Goal: Task Accomplishment & Management: Manage account settings

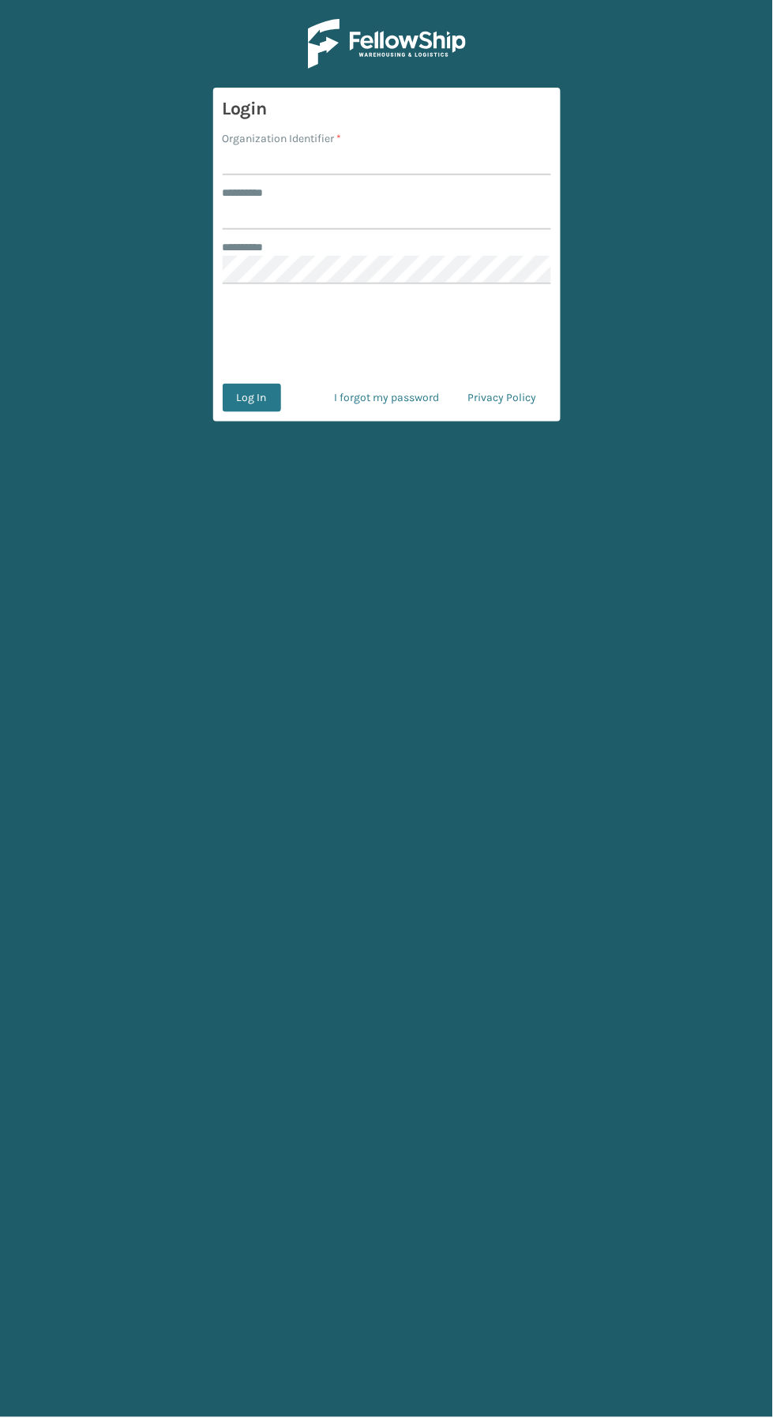
click at [386, 162] on input "Organization Identifier *" at bounding box center [387, 161] width 329 height 28
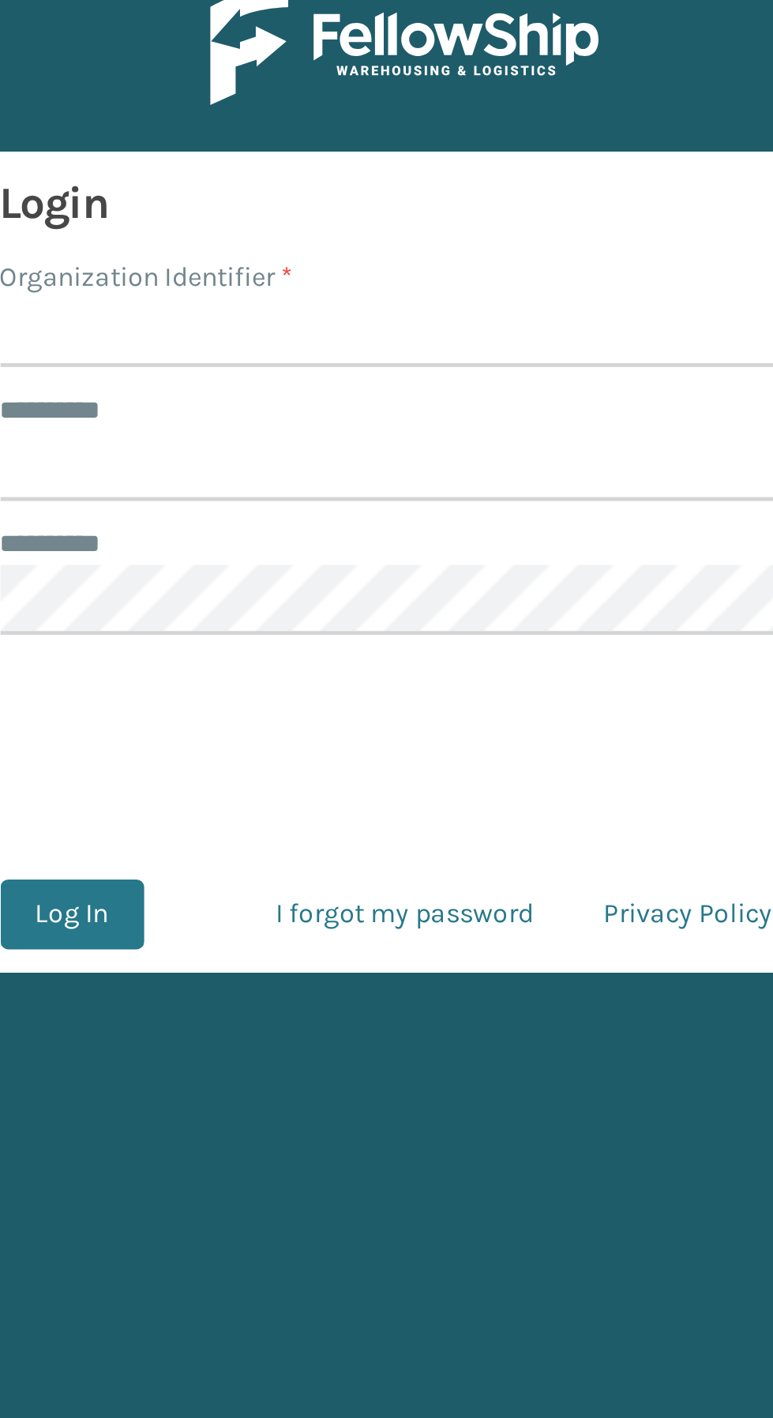
type input "SuperAdminOrganization"
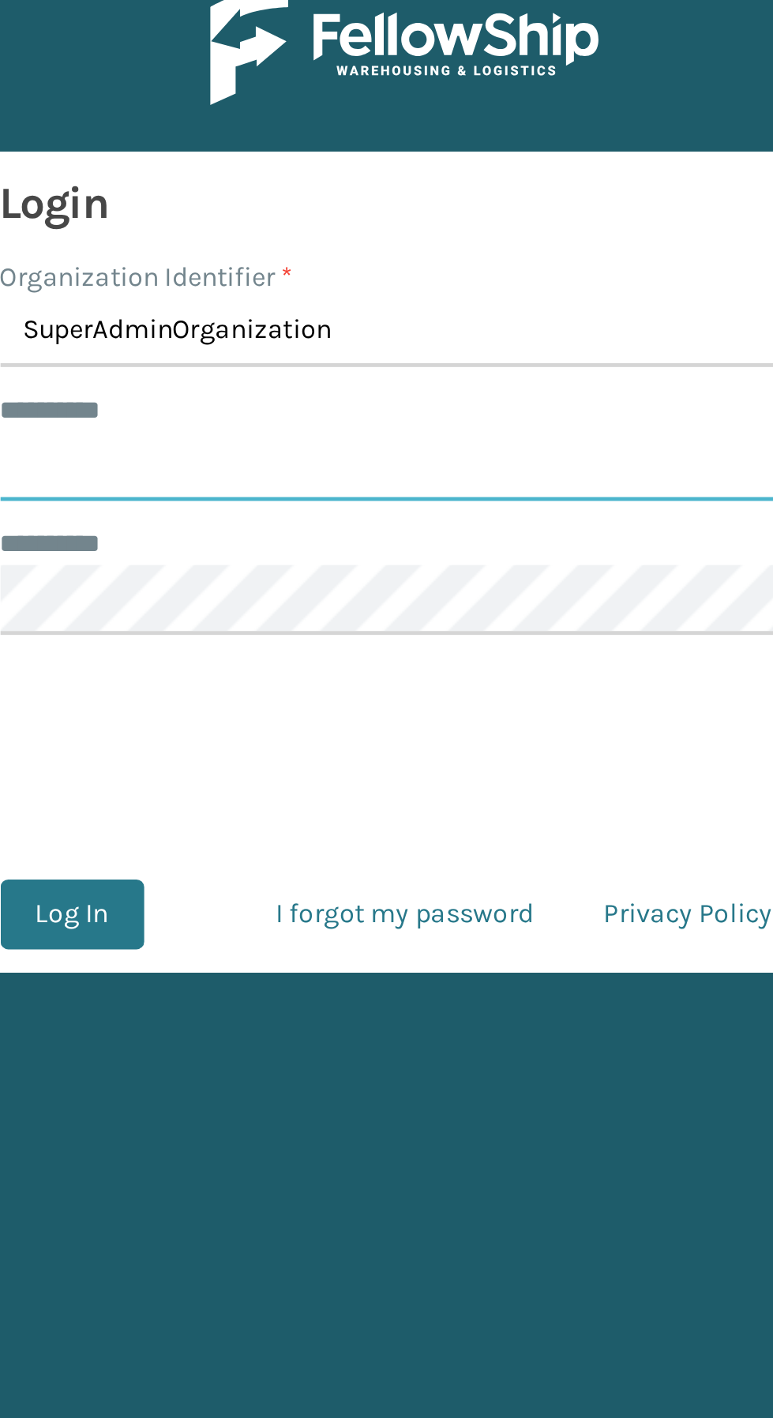
click at [371, 219] on input "******** *" at bounding box center [387, 215] width 329 height 28
type input "****"
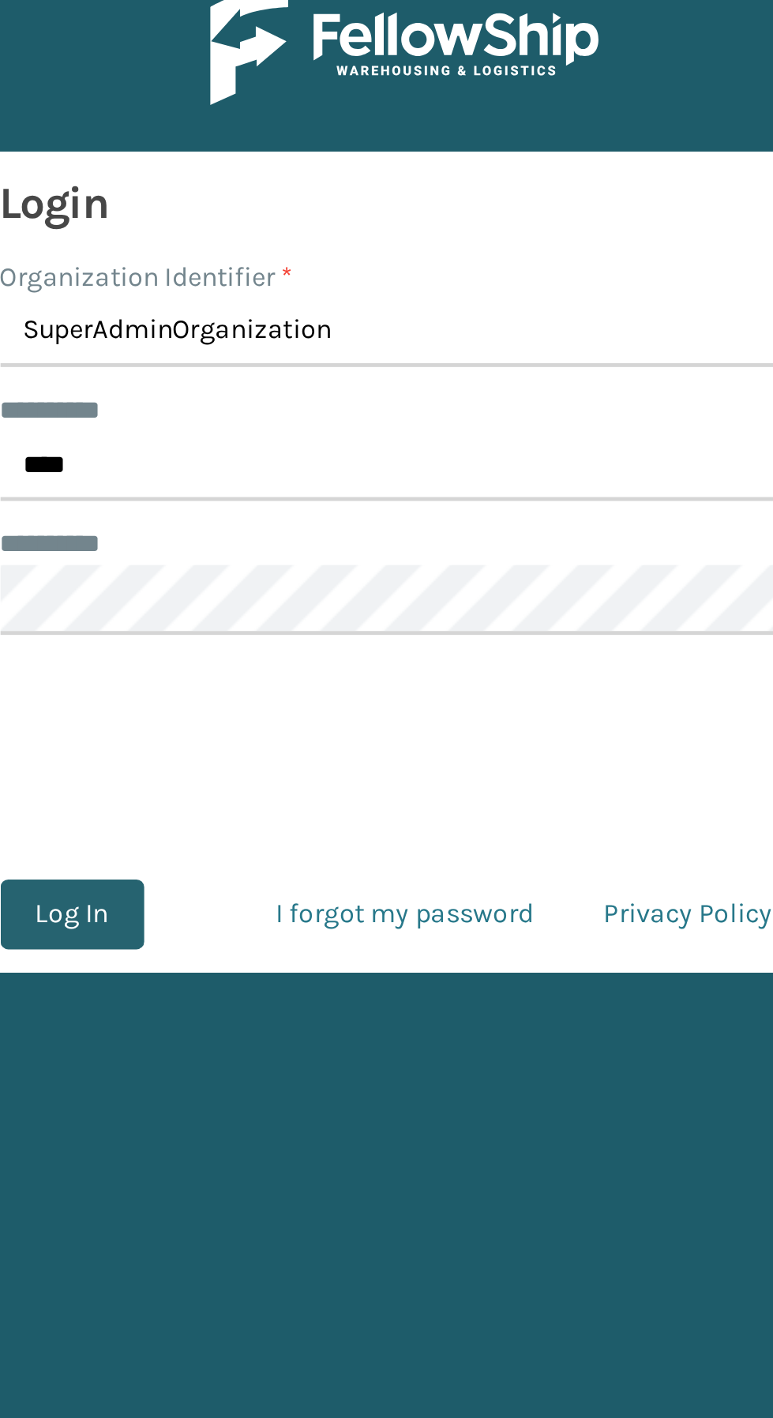
click at [258, 400] on button "Log In" at bounding box center [252, 398] width 58 height 28
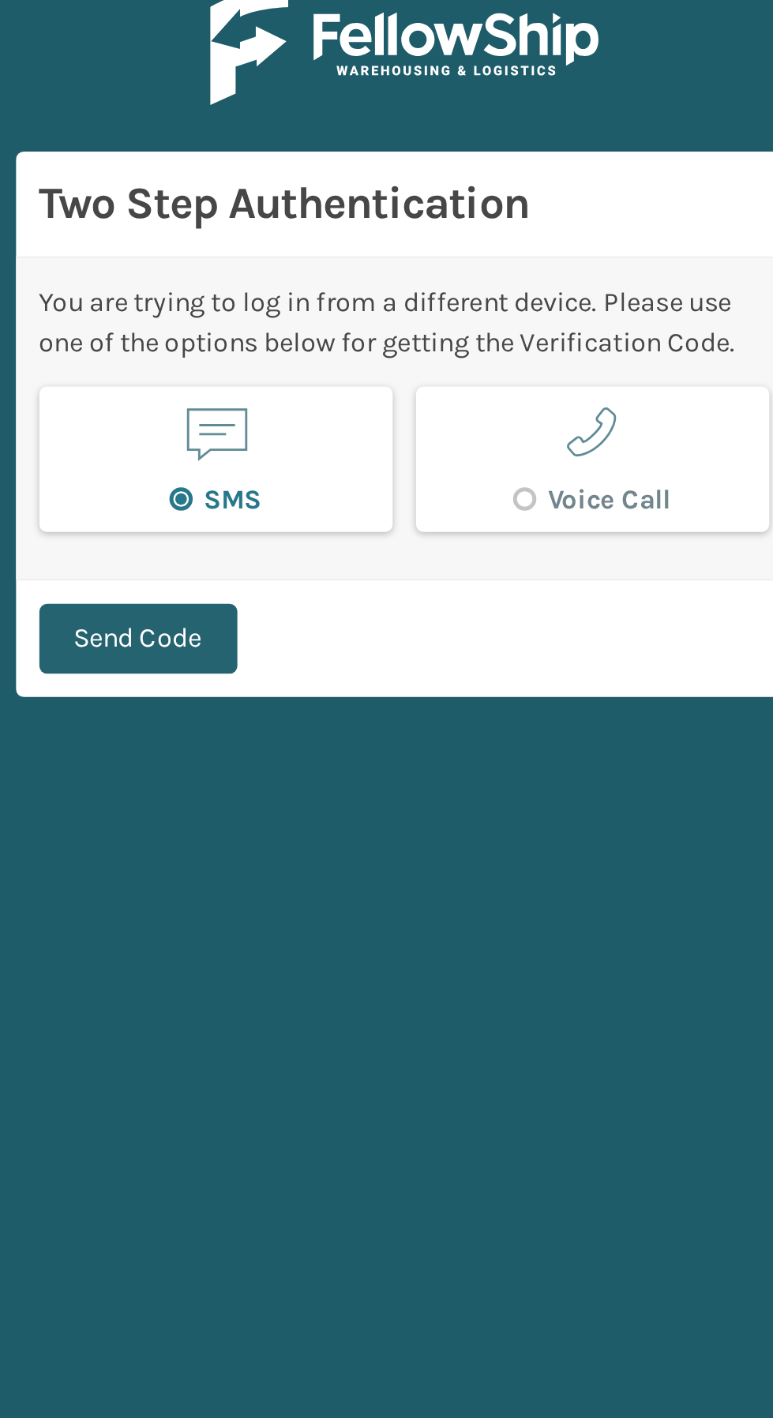
click at [285, 279] on button "Send Code" at bounding box center [279, 286] width 81 height 28
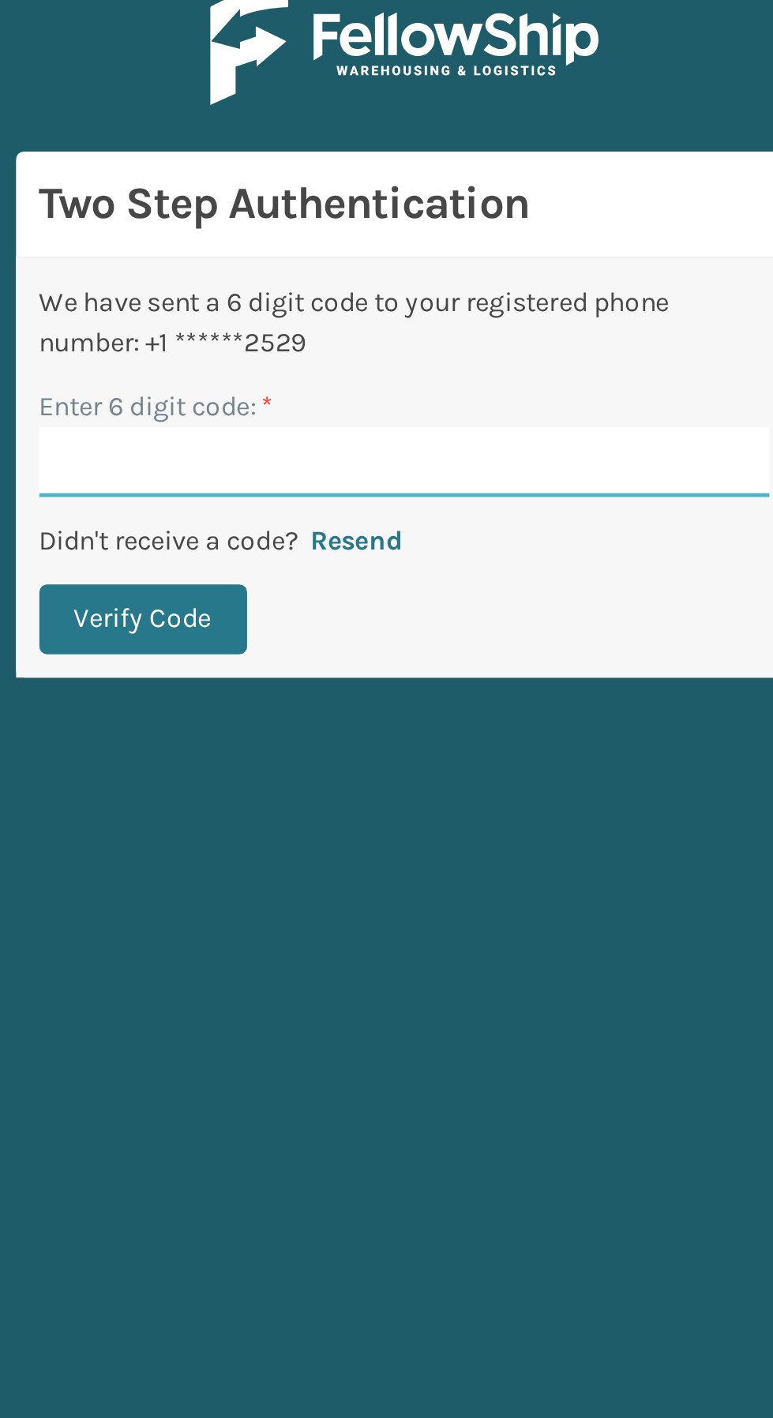
click at [271, 212] on input "Enter 6 digit code: *" at bounding box center [387, 214] width 297 height 28
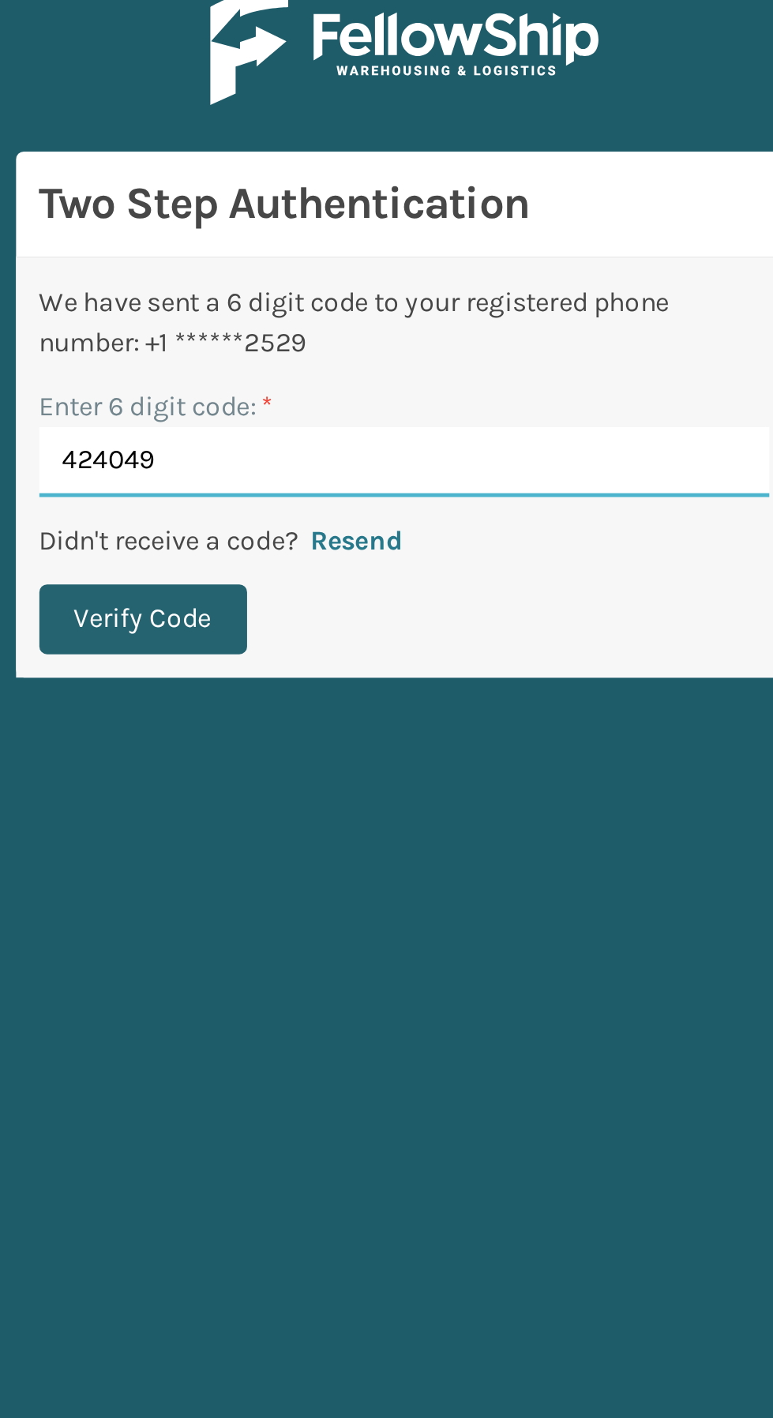
type input "424049"
click at [290, 269] on button "Verify Code" at bounding box center [281, 278] width 85 height 28
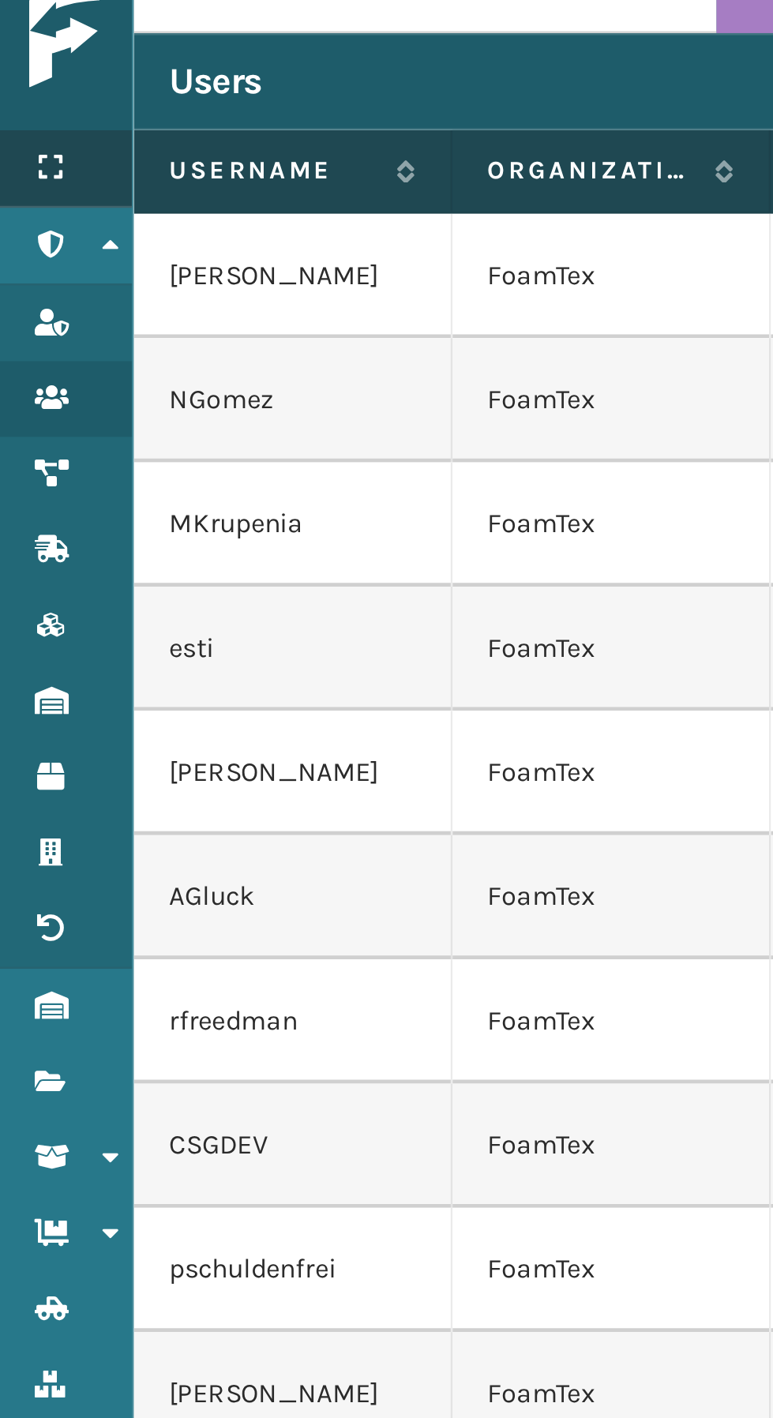
click at [24, 90] on icon at bounding box center [20, 93] width 13 height 11
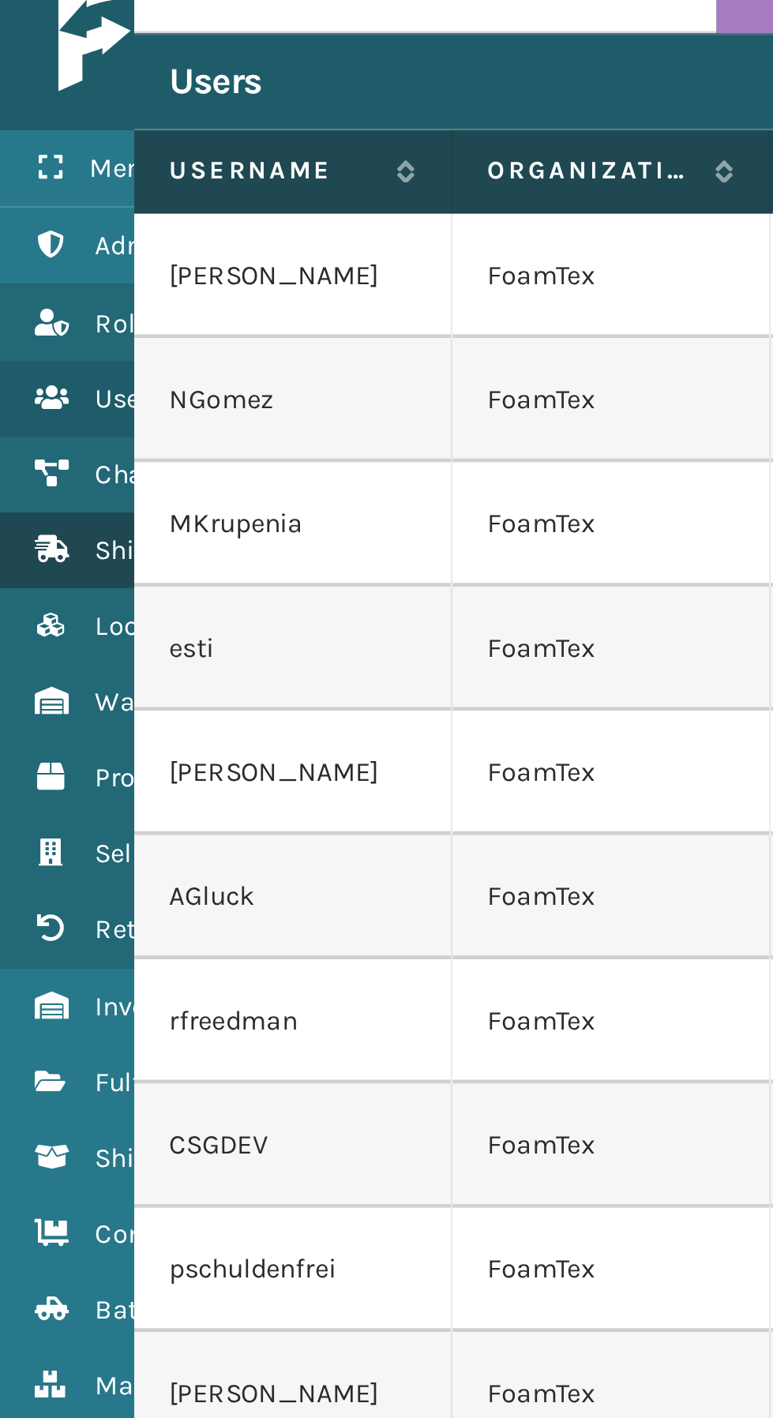
click at [23, 248] on icon at bounding box center [20, 249] width 13 height 11
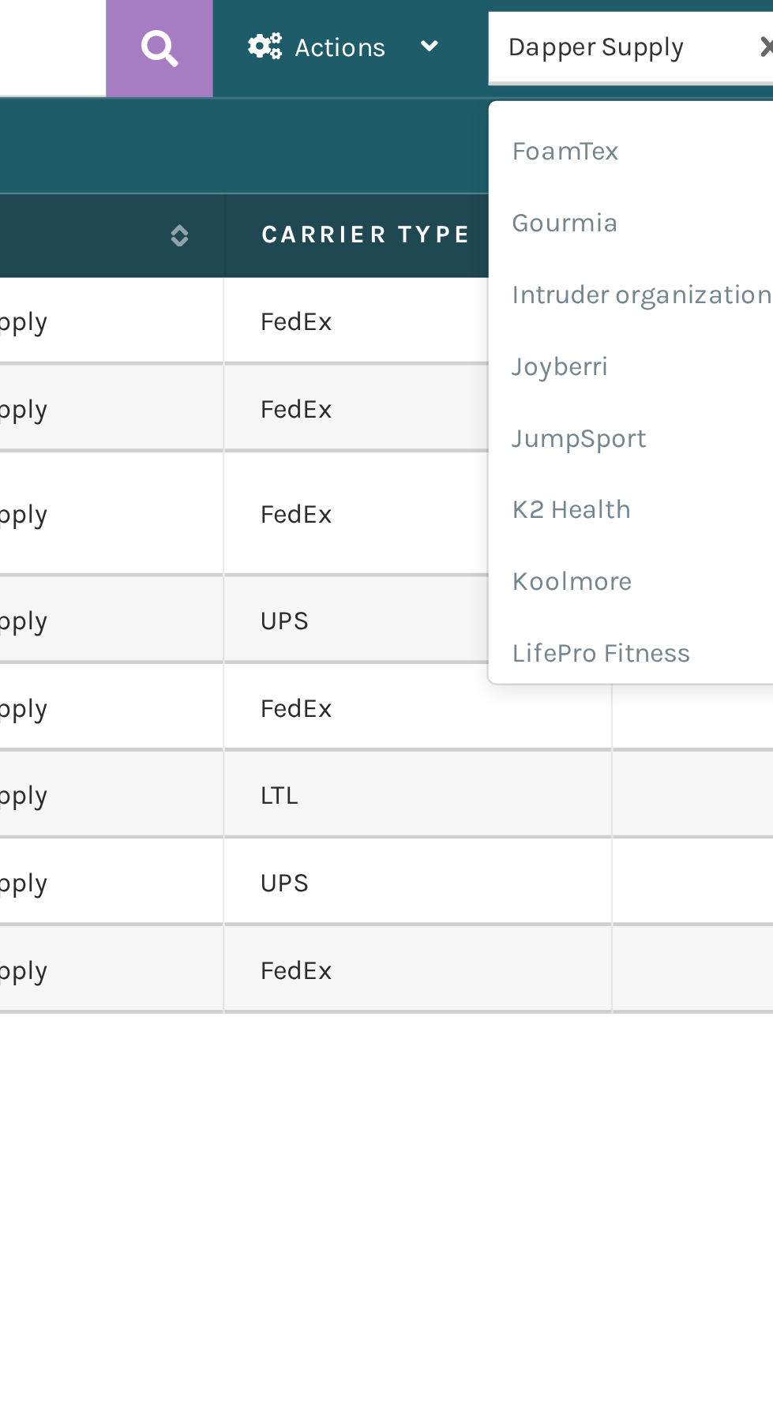
scroll to position [382, 0]
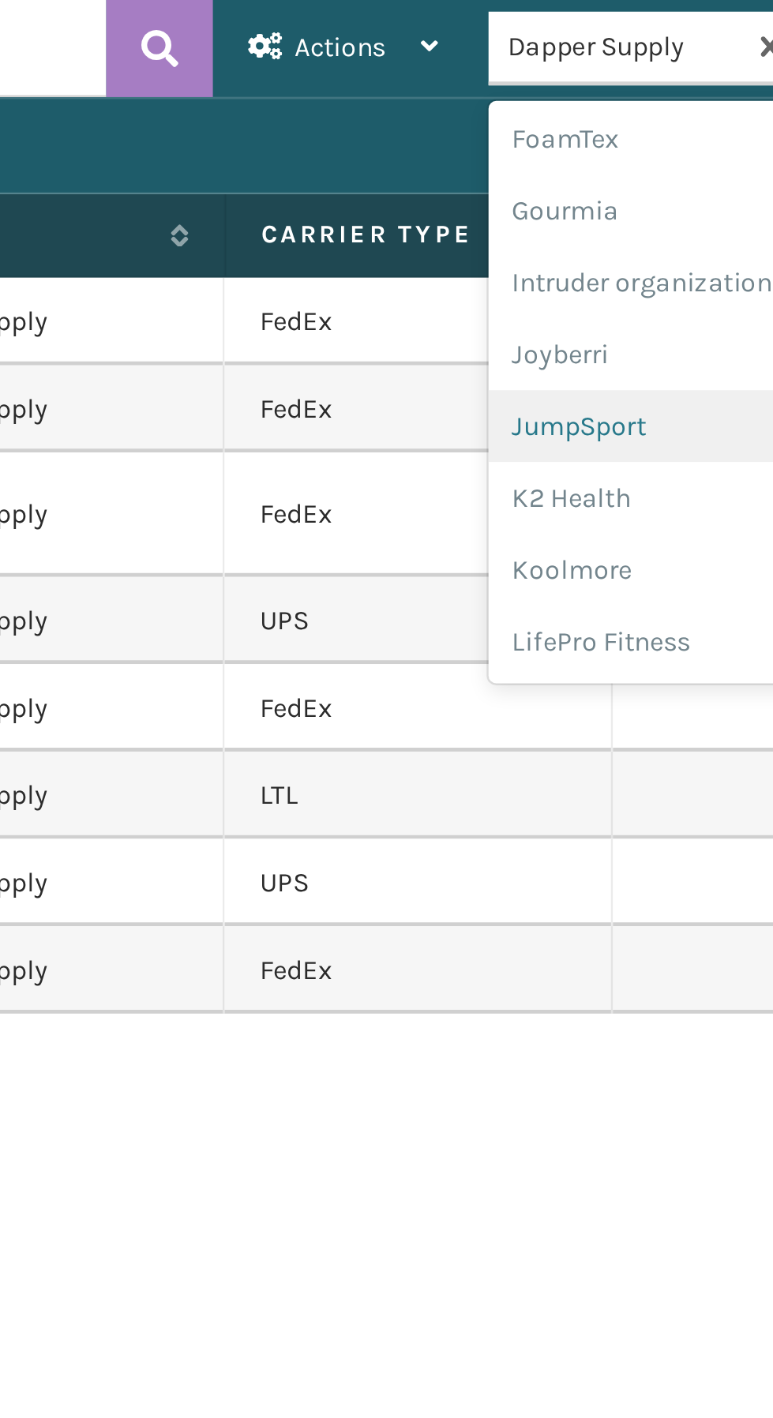
click at [481, 177] on div "JumpSport" at bounding box center [526, 173] width 158 height 29
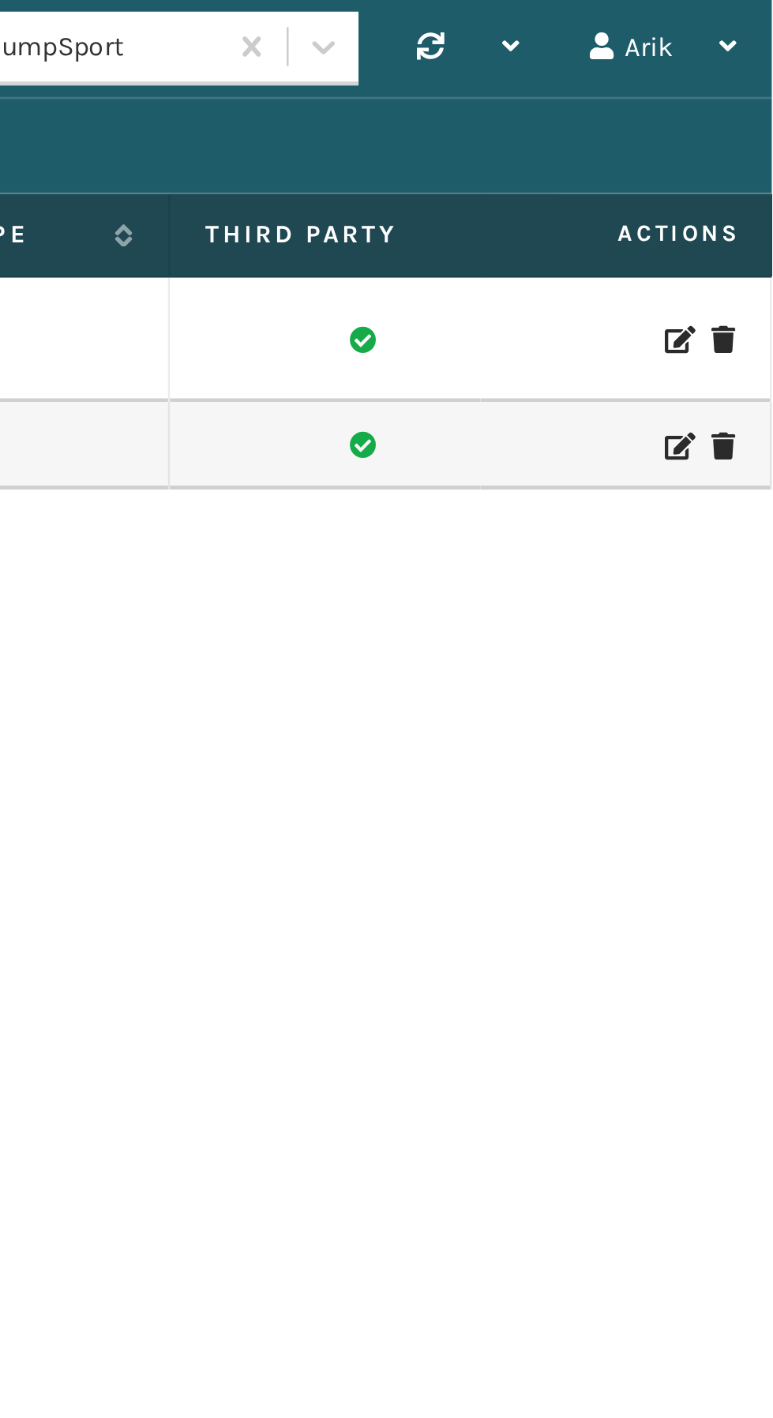
click at [734, 133] on icon at bounding box center [734, 138] width 9 height 11
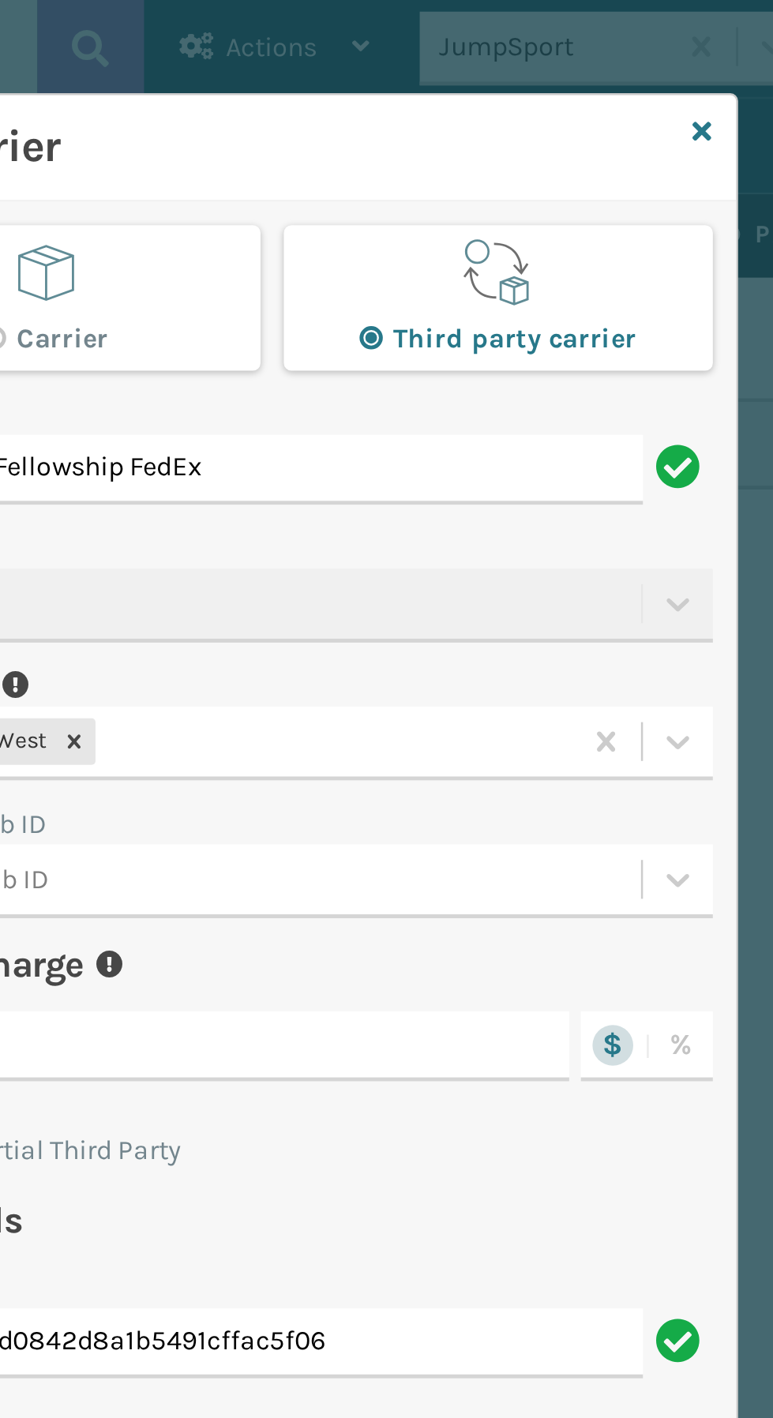
click at [306, 118] on span "button" at bounding box center [295, 111] width 30 height 30
radio input "true"
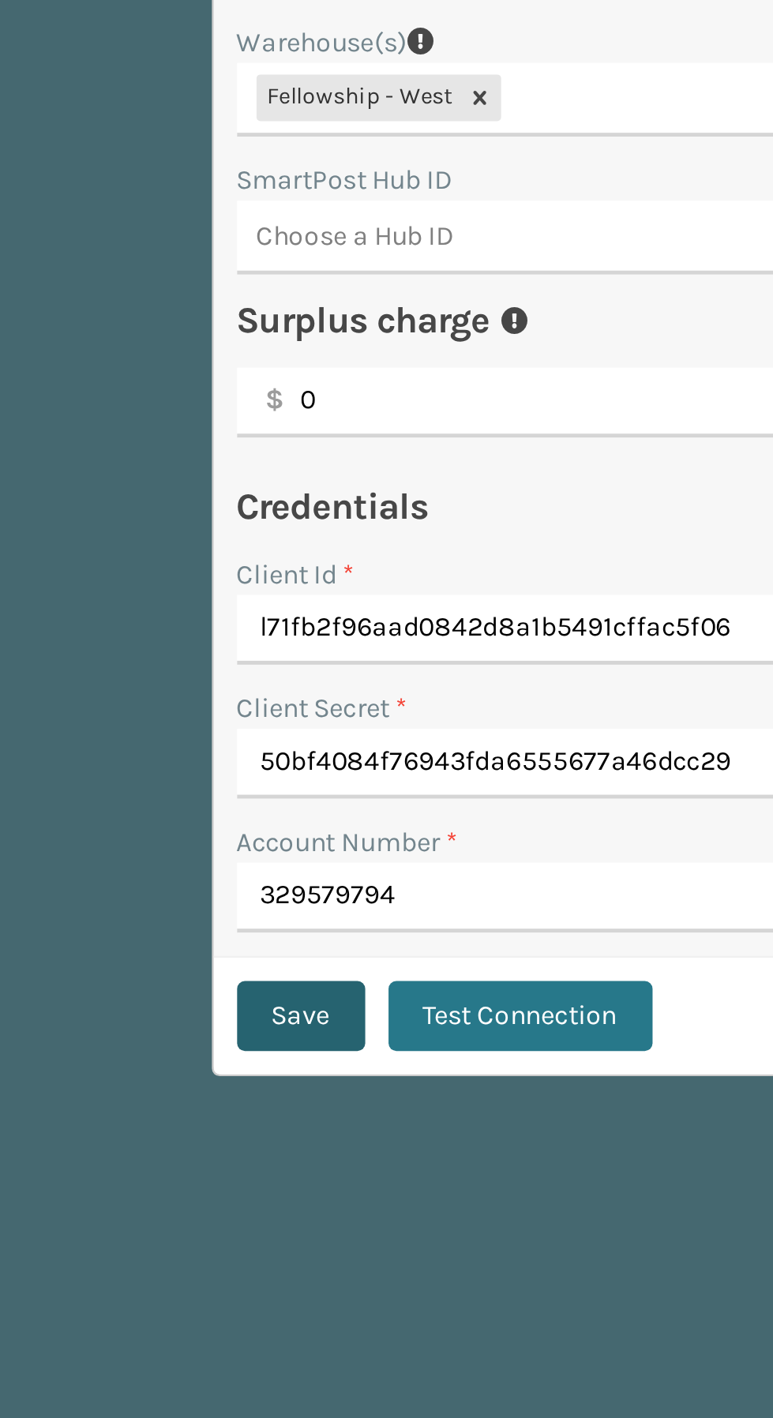
click at [232, 669] on button "Save" at bounding box center [234, 675] width 52 height 28
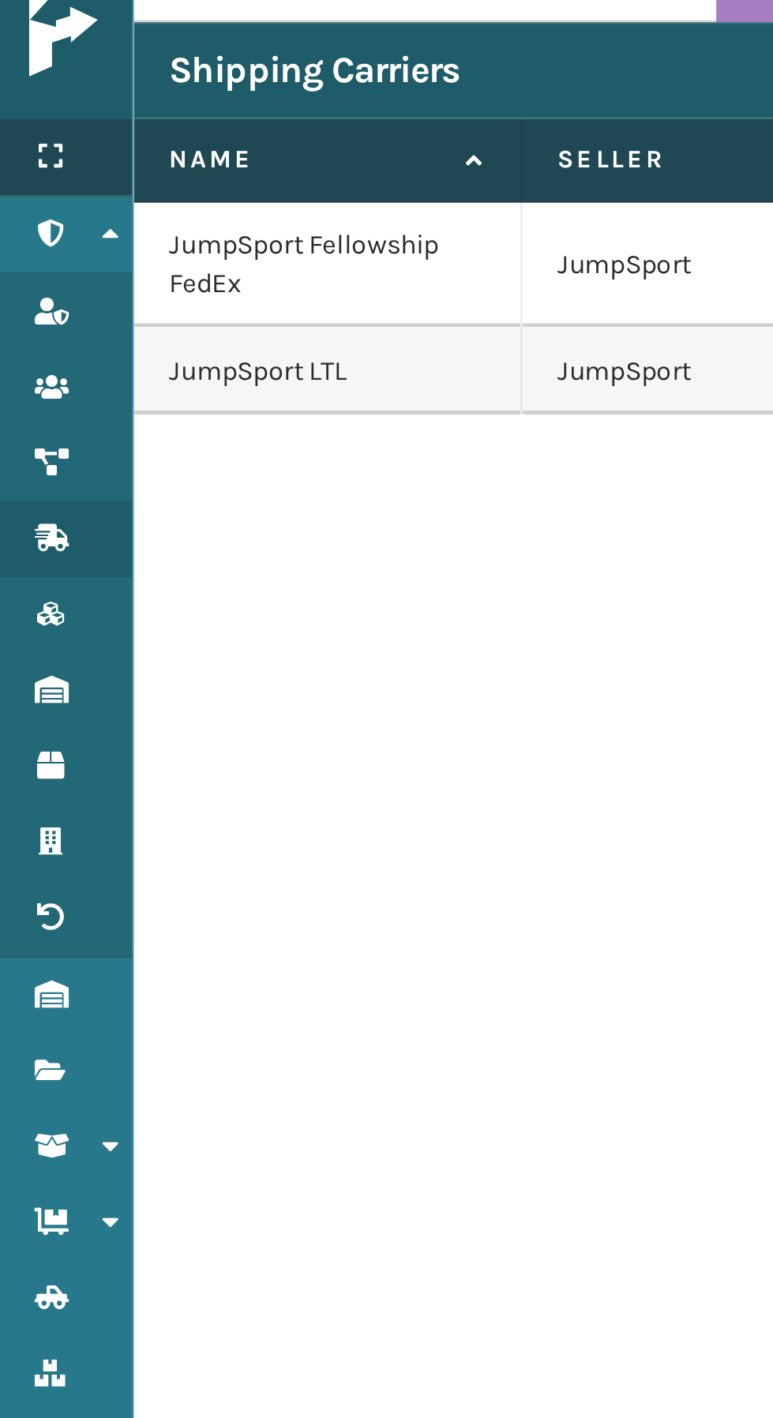
click at [35, 95] on div "Menu" at bounding box center [27, 95] width 54 height 32
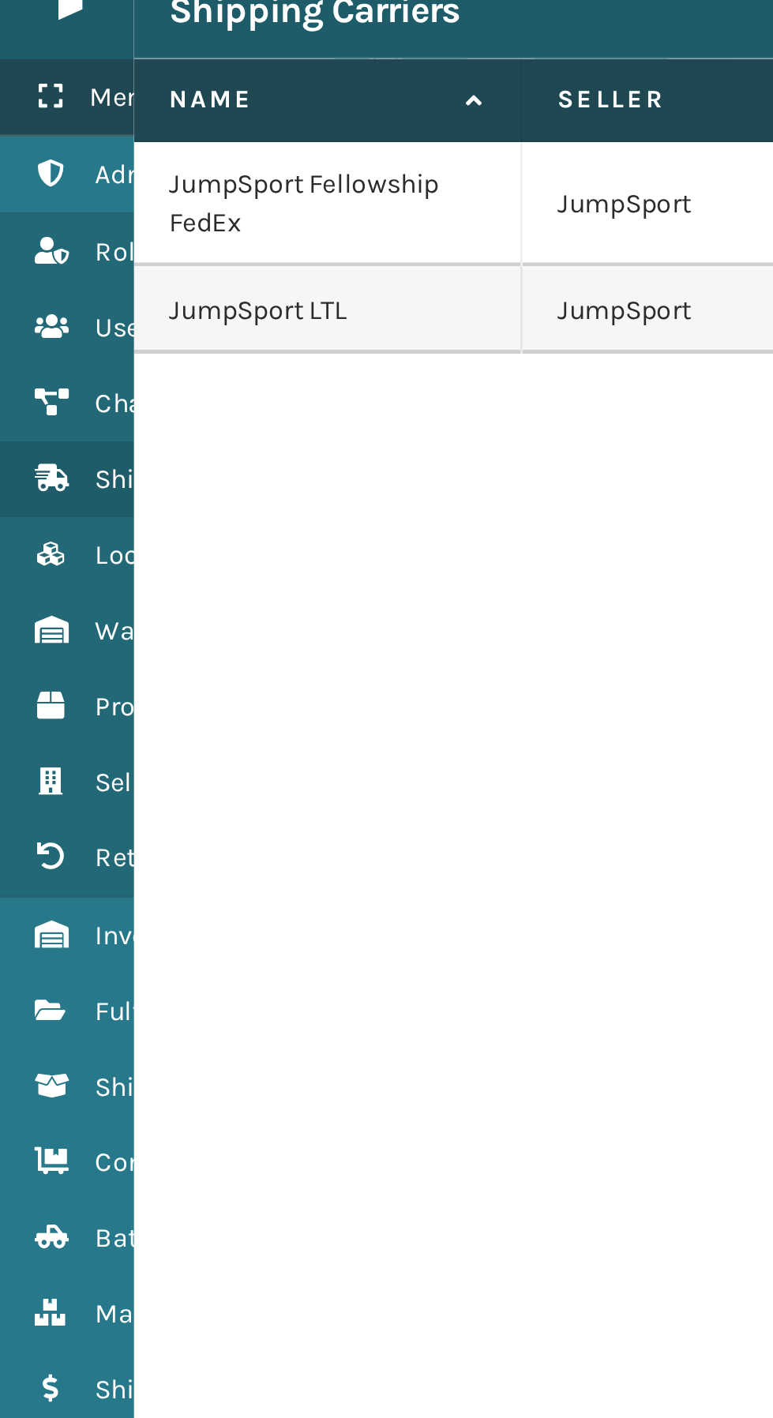
click at [33, 89] on div "Menu" at bounding box center [98, 95] width 197 height 32
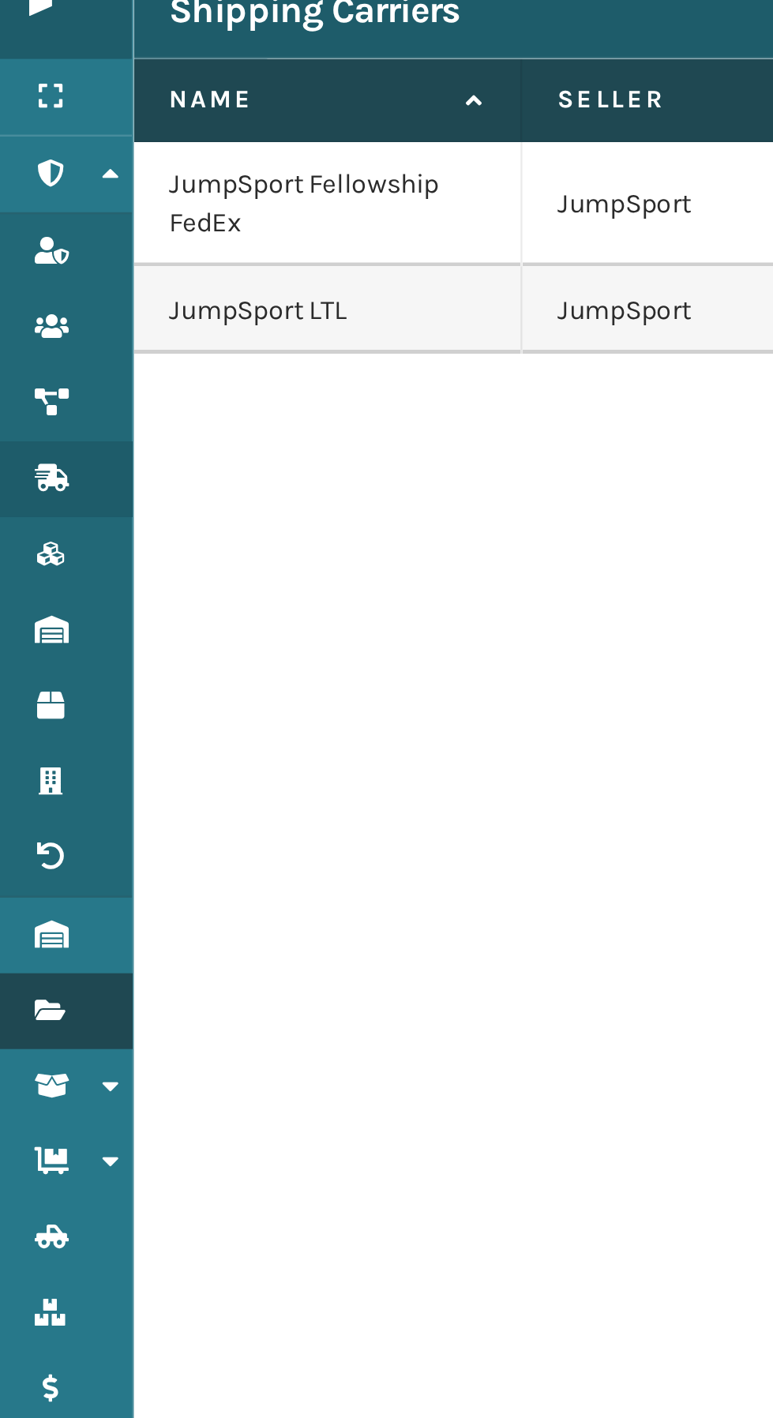
click at [20, 464] on icon at bounding box center [20, 465] width 13 height 11
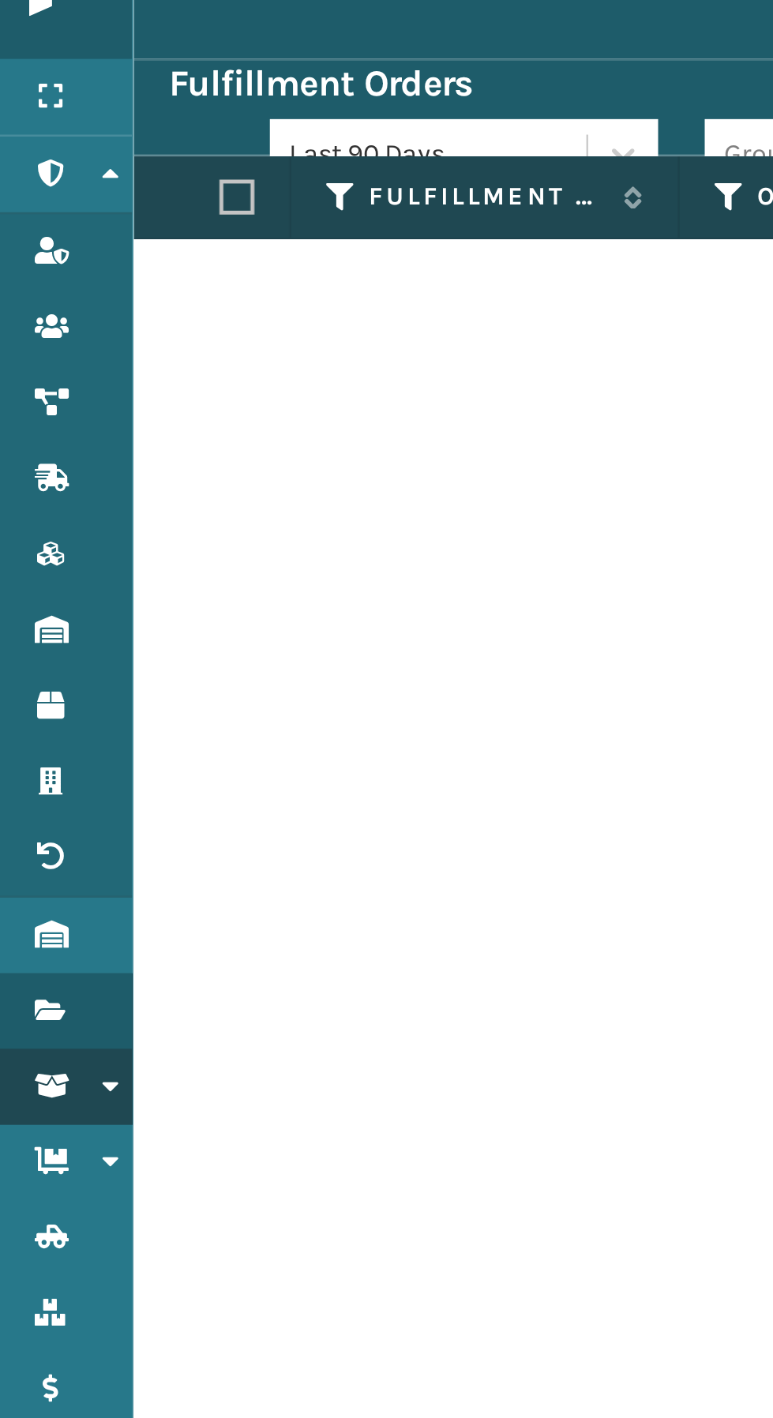
click at [21, 491] on icon at bounding box center [20, 496] width 13 height 11
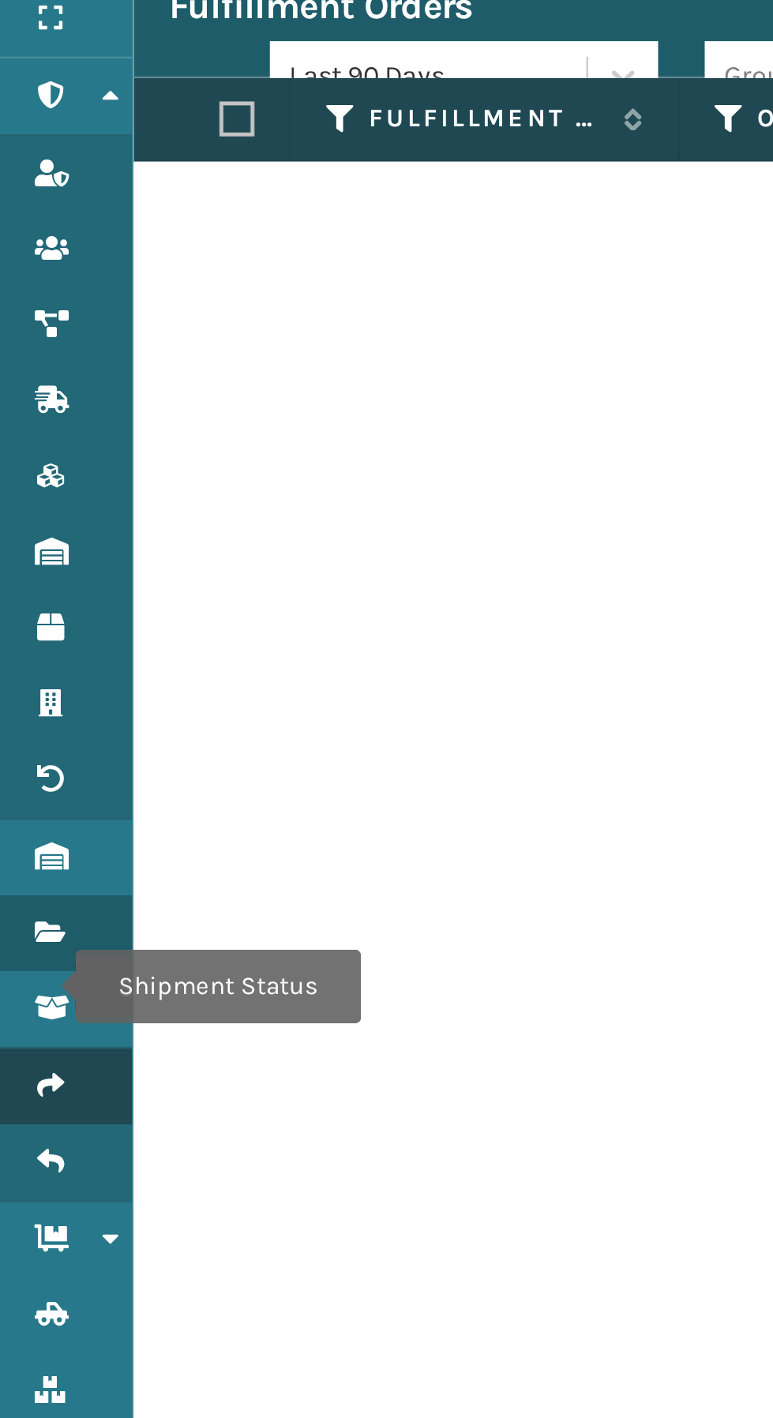
click at [19, 523] on icon at bounding box center [20, 528] width 13 height 11
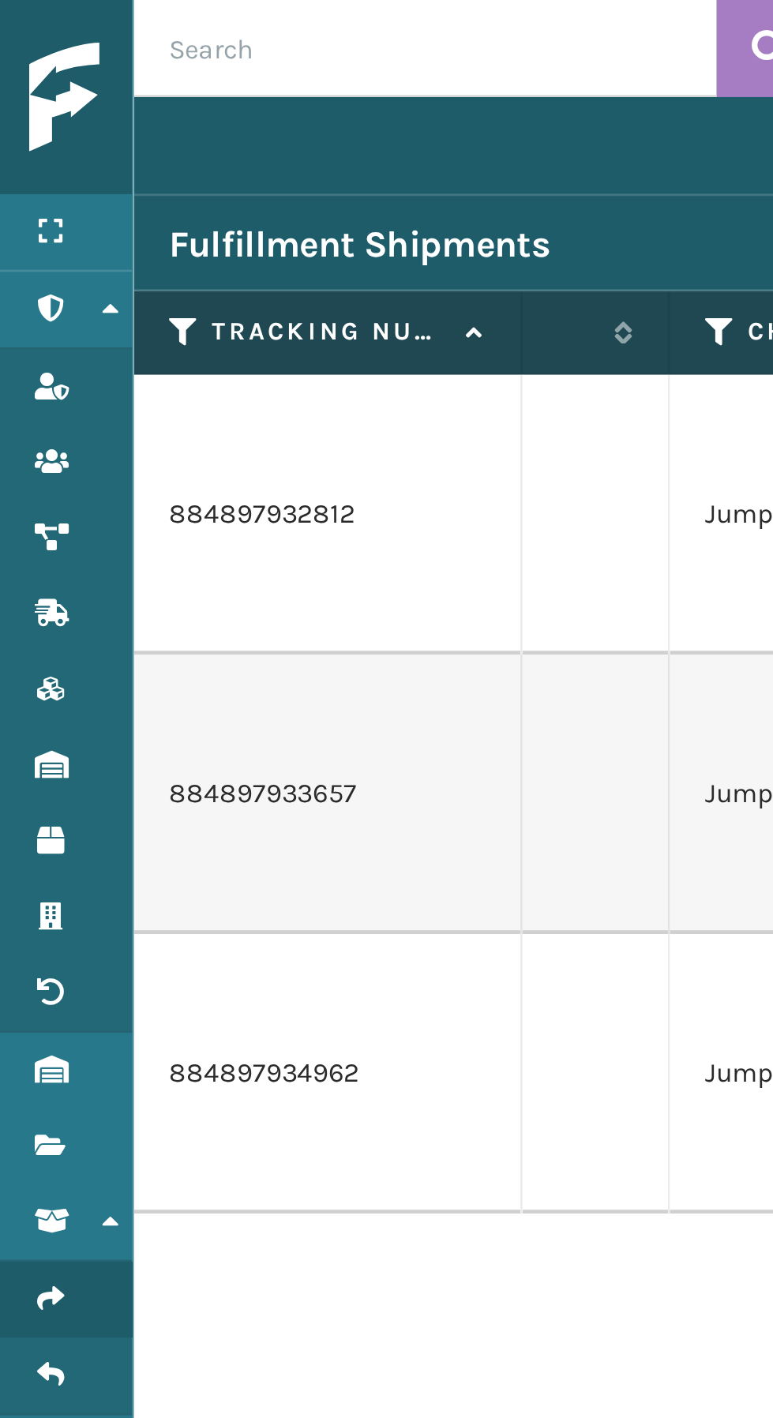
scroll to position [0, 750]
